Goal: Information Seeking & Learning: Check status

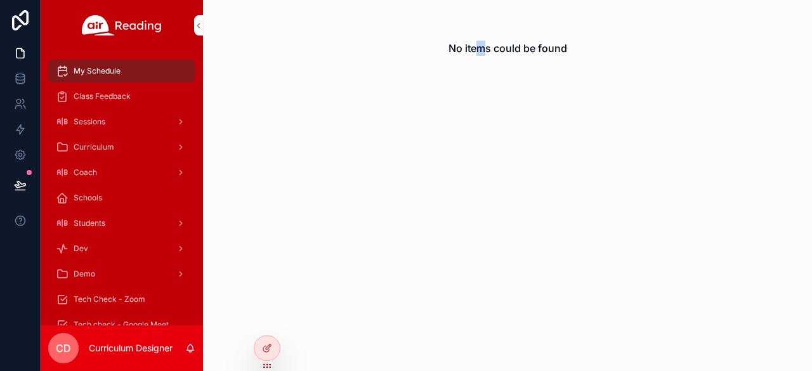
drag, startPoint x: 768, startPoint y: 0, endPoint x: 481, endPoint y: 96, distance: 303.0
click at [481, 96] on div "No items could be found" at bounding box center [507, 185] width 609 height 371
click at [267, 321] on icon at bounding box center [267, 321] width 10 height 10
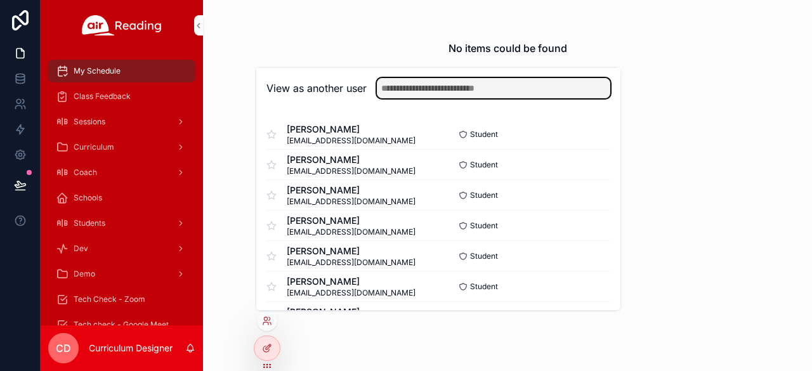
click at [406, 86] on input "text" at bounding box center [493, 88] width 233 height 20
click at [385, 87] on input "**********" at bounding box center [493, 88] width 233 height 20
click at [513, 91] on input "**********" at bounding box center [493, 88] width 233 height 20
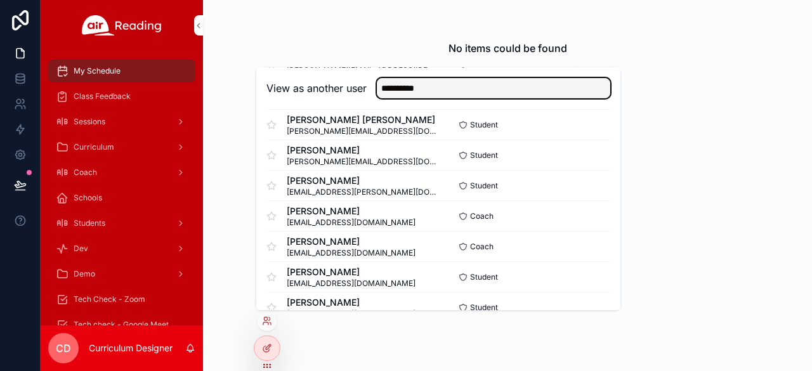
scroll to position [127, 0]
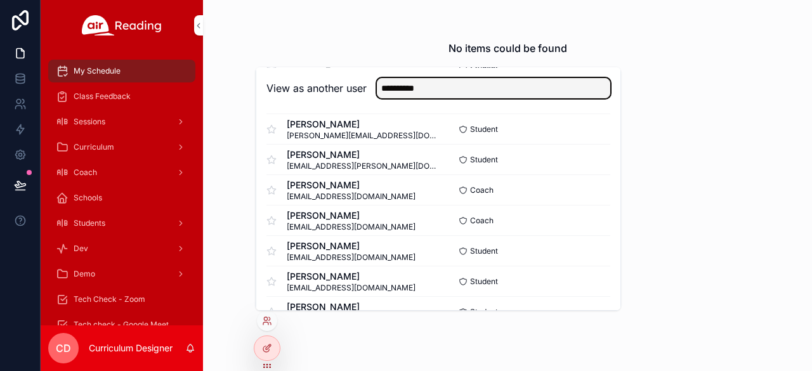
click at [401, 84] on input "**********" at bounding box center [493, 88] width 233 height 20
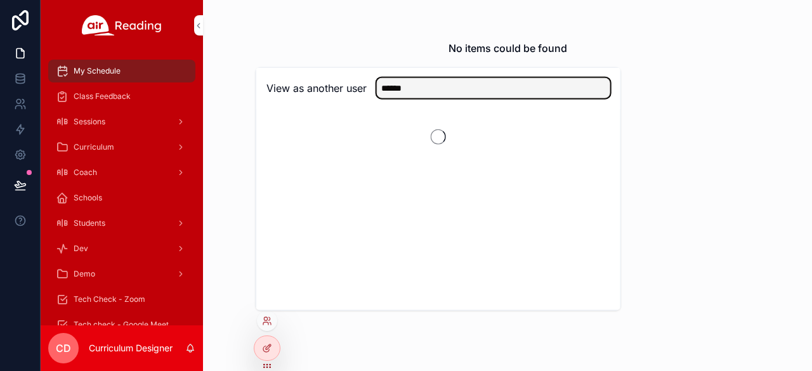
scroll to position [0, 0]
type input "*"
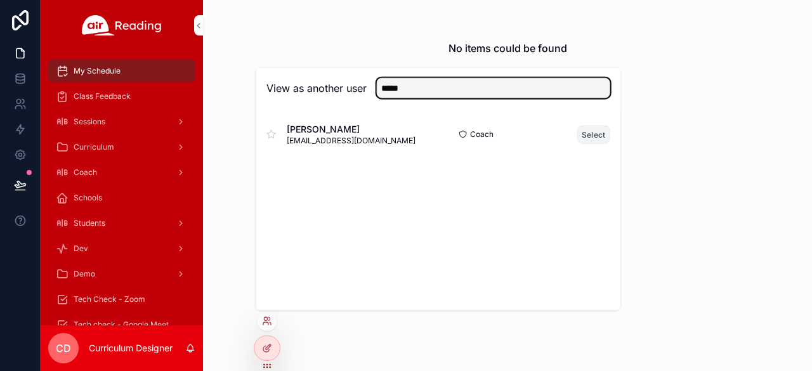
type input "*****"
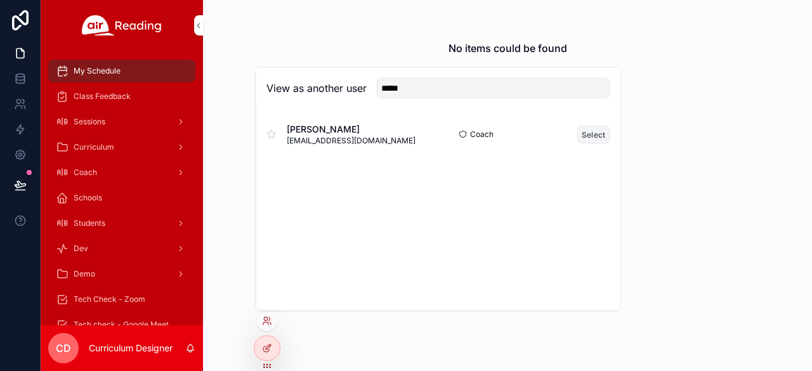
click at [598, 132] on button "Select" at bounding box center [593, 134] width 33 height 18
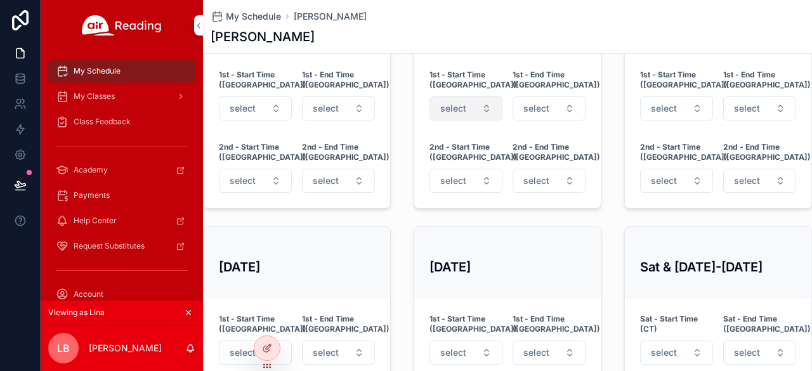
scroll to position [444, 0]
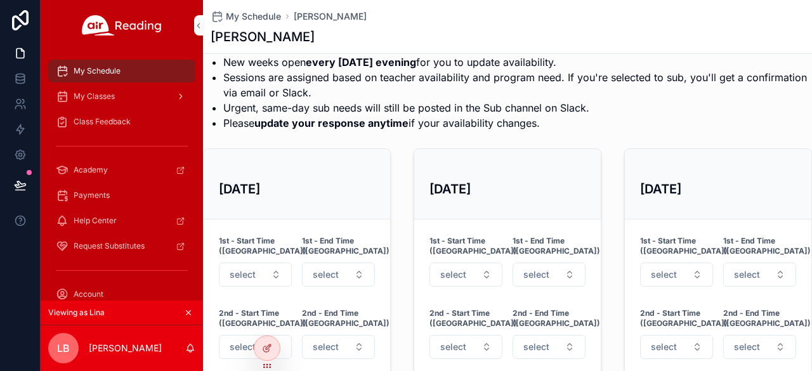
click at [120, 92] on div "My Classes" at bounding box center [122, 96] width 132 height 20
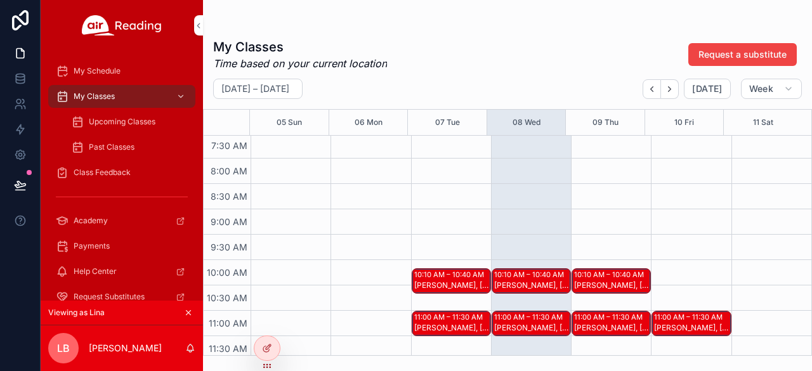
scroll to position [444, 0]
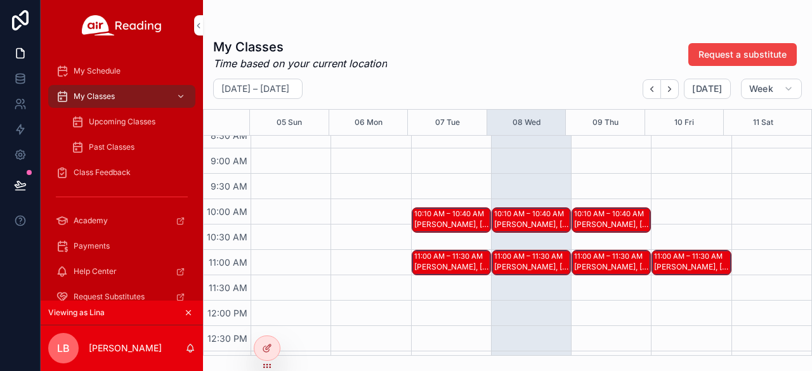
click at [532, 221] on div "[PERSON_NAME], [PERSON_NAME]" at bounding box center [531, 224] width 75 height 10
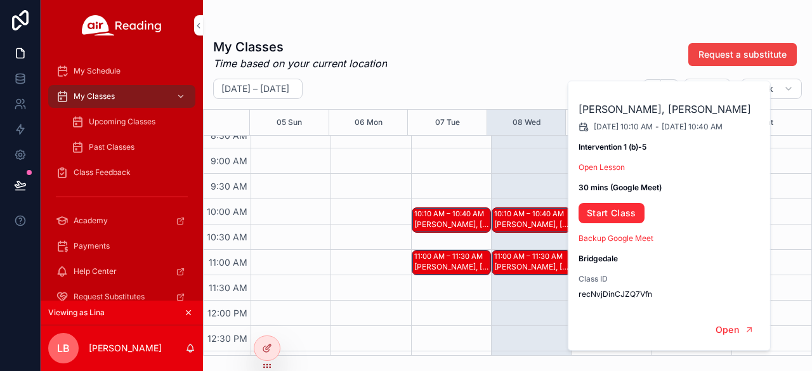
click at [587, 56] on div "My Classes Time based on your current location Request a substitute" at bounding box center [507, 54] width 588 height 33
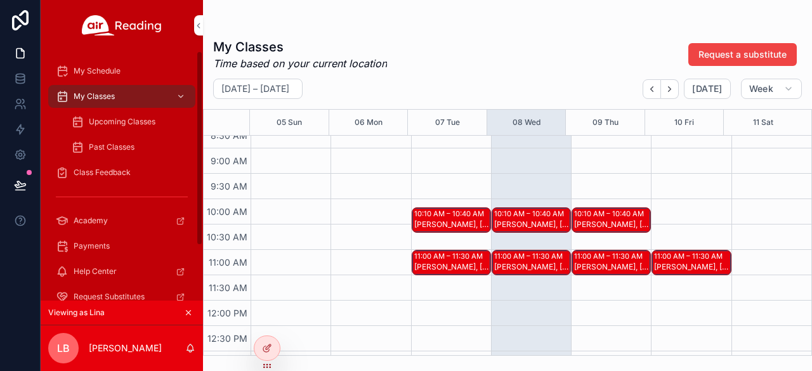
click at [105, 174] on span "Class Feedback" at bounding box center [102, 172] width 57 height 10
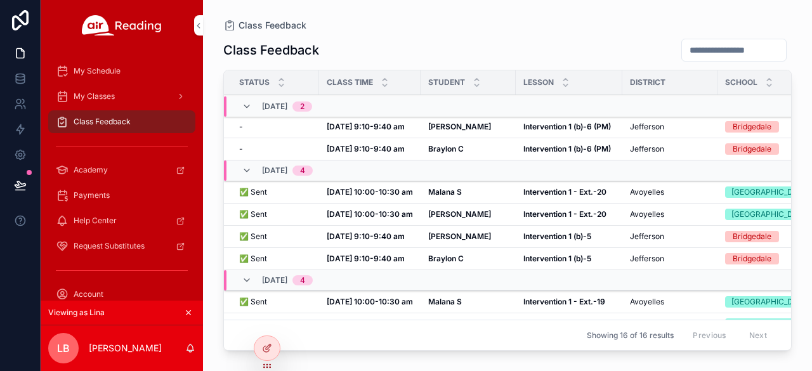
click at [553, 126] on strong "Intervention 1 (b)-6 (PM)" at bounding box center [566, 127] width 87 height 10
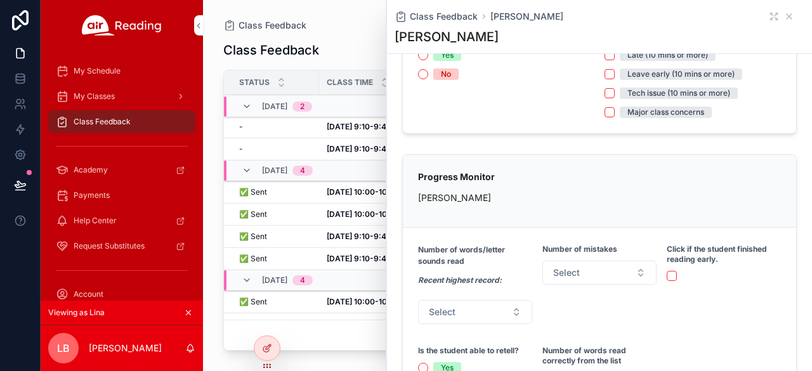
scroll to position [72, 0]
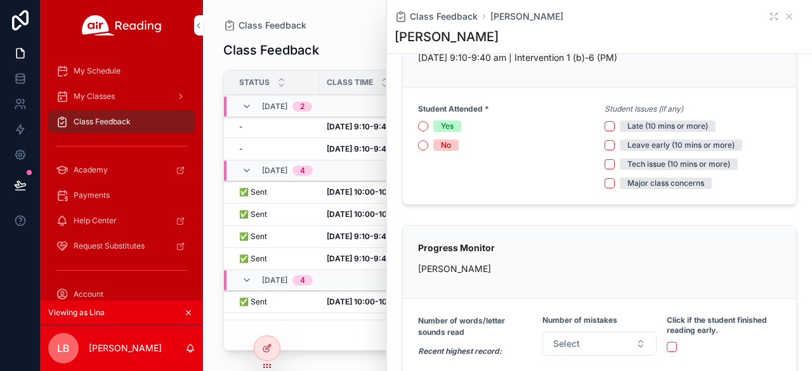
click at [351, 32] on div "Class Feedback Status Class Time Student [GEOGRAPHIC_DATA] Grade [DATE] 2 - - […" at bounding box center [507, 192] width 568 height 325
click at [784, 18] on icon "scrollable content" at bounding box center [789, 16] width 10 height 10
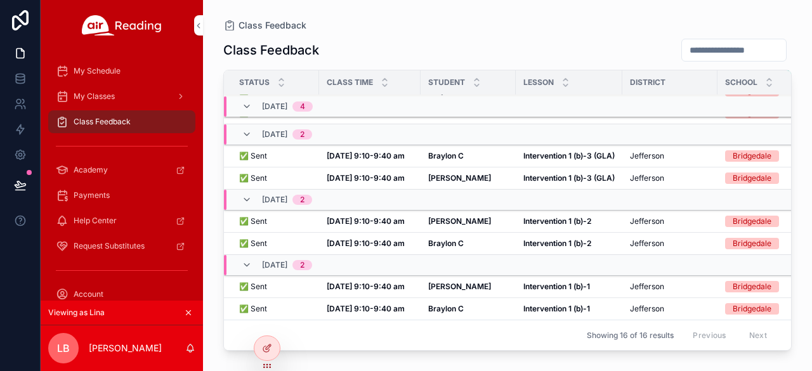
click at [385, 173] on strong "[DATE] 9:10-9:40 am" at bounding box center [366, 178] width 78 height 10
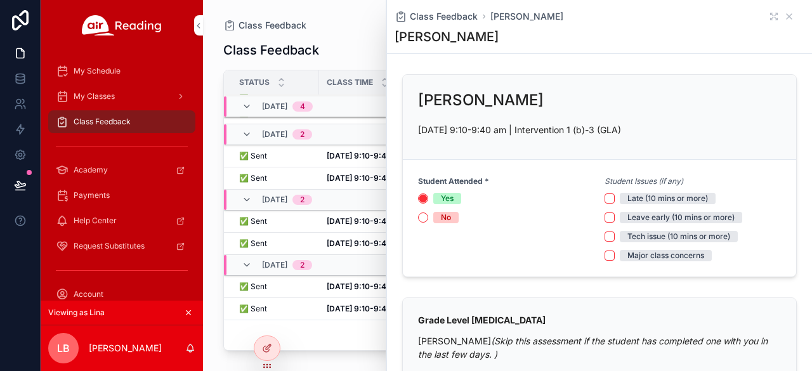
click at [360, 32] on div "Class Feedback Status Class Time Student [GEOGRAPHIC_DATA] Grade [DATE] 2 - - […" at bounding box center [507, 192] width 568 height 325
click at [786, 17] on icon "scrollable content" at bounding box center [788, 16] width 5 height 5
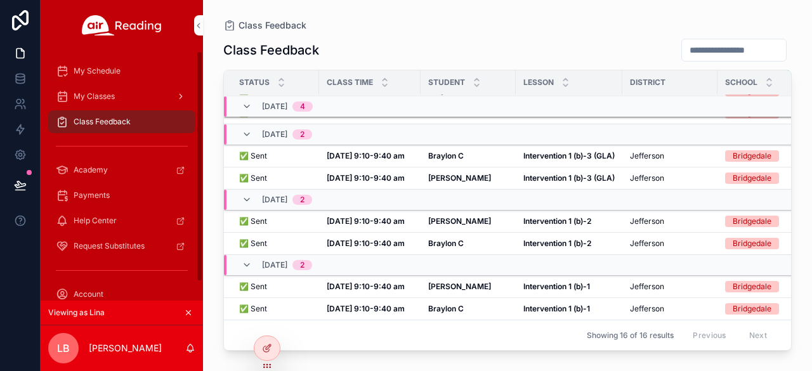
click at [123, 98] on div "My Classes" at bounding box center [122, 96] width 132 height 20
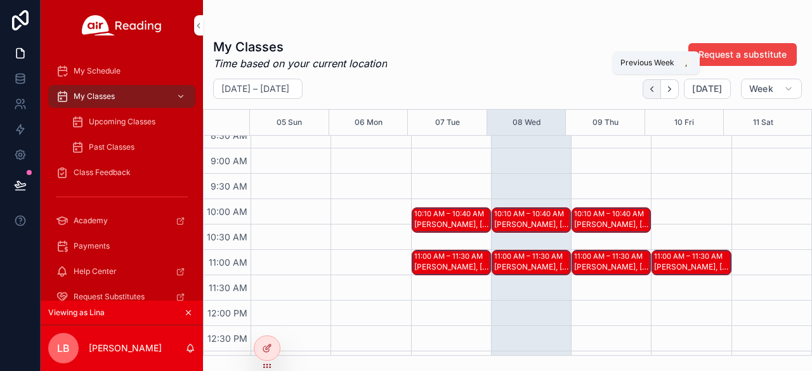
click at [653, 89] on icon "Back" at bounding box center [652, 88] width 3 height 5
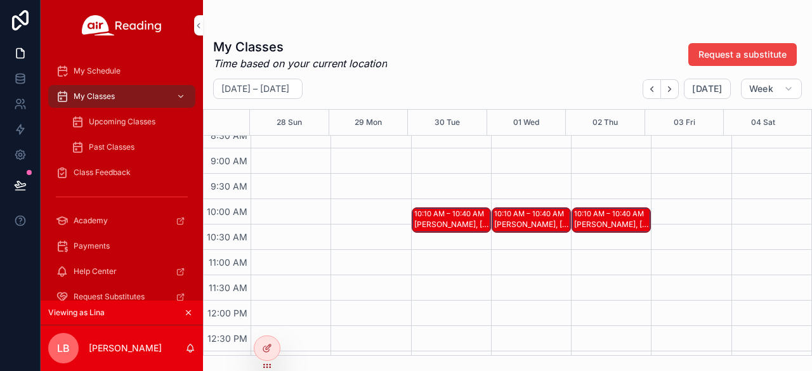
click at [622, 224] on div "[PERSON_NAME], [PERSON_NAME]" at bounding box center [611, 224] width 75 height 10
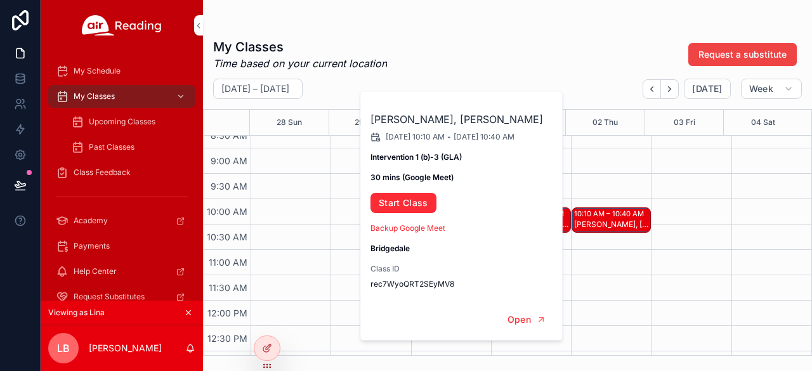
click at [114, 172] on span "Class Feedback" at bounding box center [102, 172] width 57 height 10
